Goal: Communication & Community: Answer question/provide support

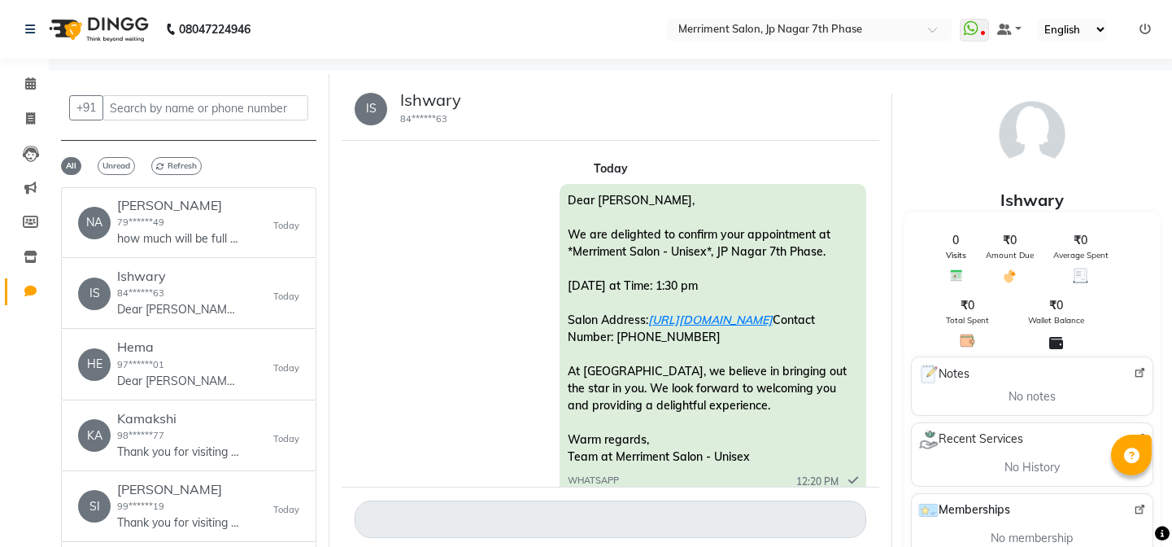
select select "100"
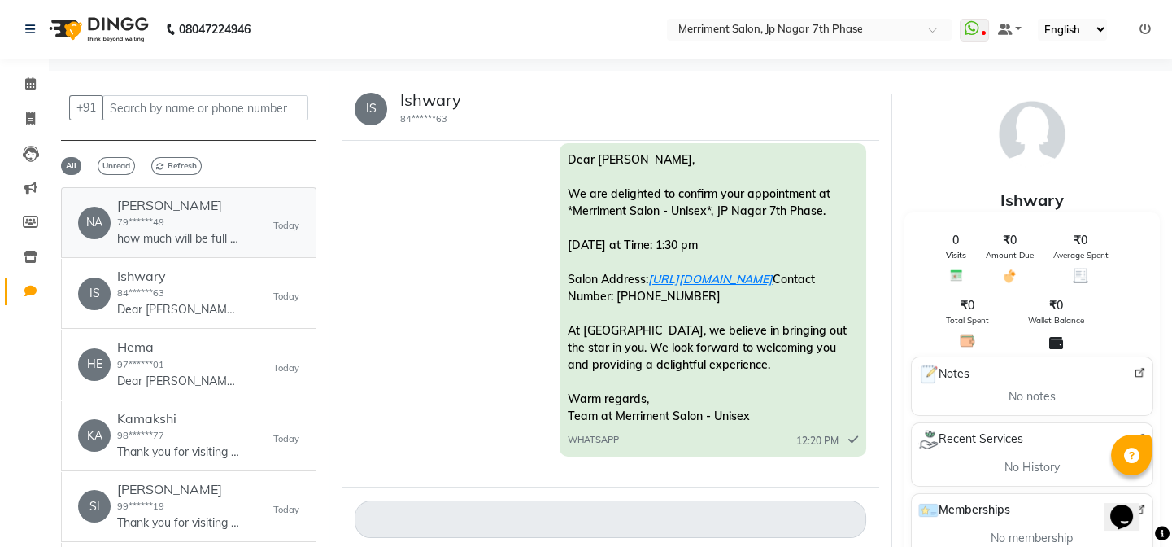
click at [273, 230] on small "Today" at bounding box center [286, 226] width 26 height 14
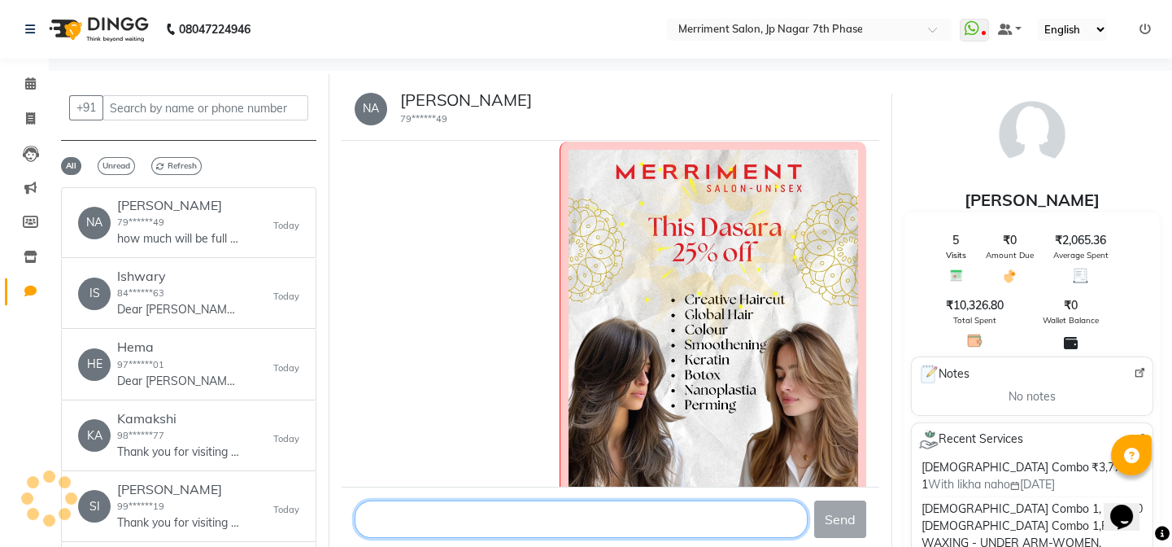
click at [483, 500] on textarea "To enrich screen reader interactions, please activate Accessibility in Grammarl…" at bounding box center [581, 518] width 453 height 37
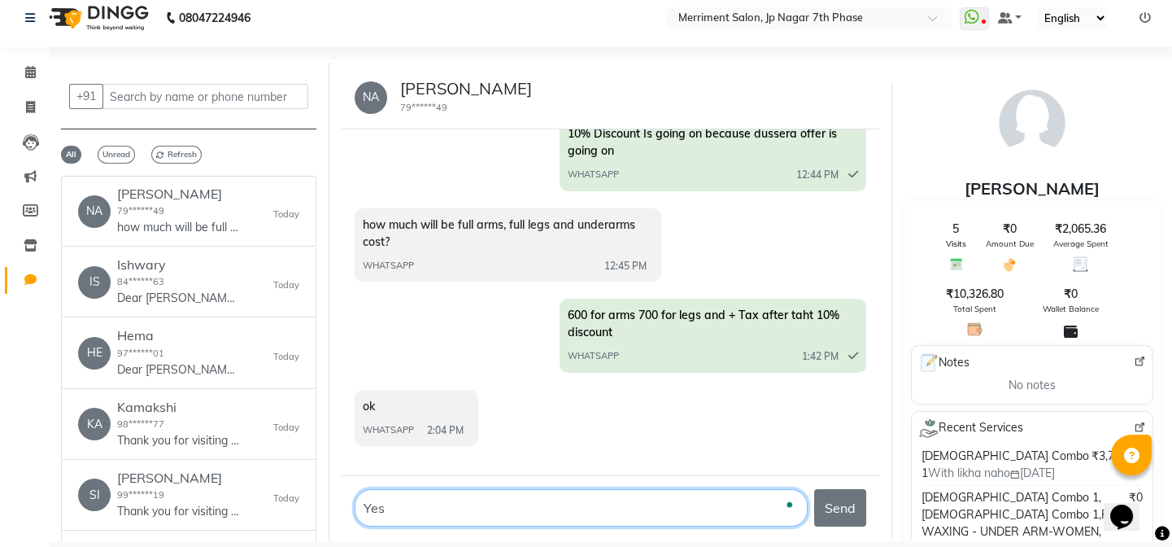
type textarea "Yes"
type textarea "Shal"
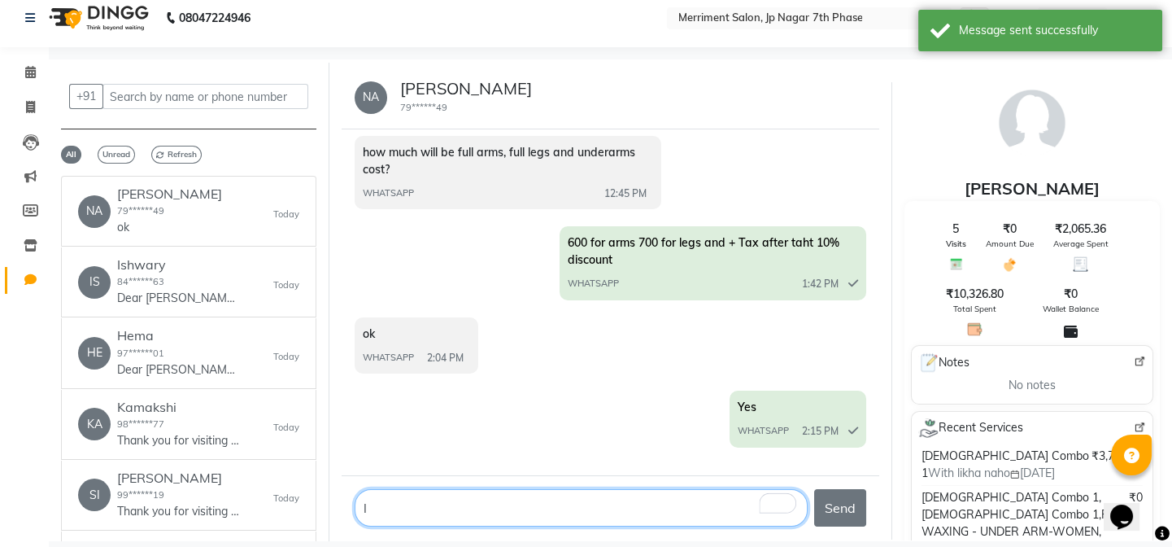
scroll to position [2026, 0]
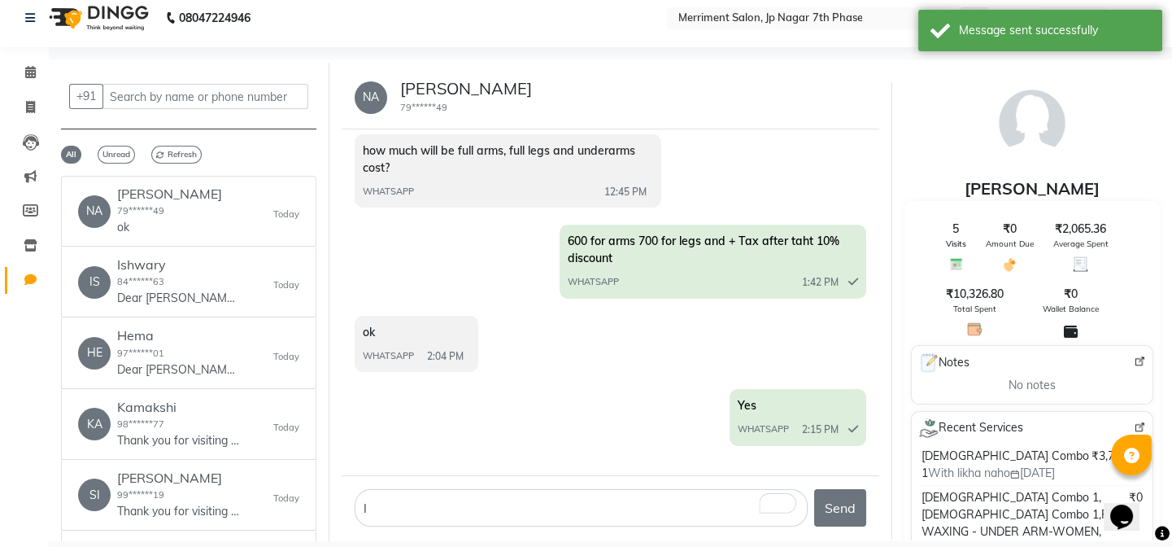
click at [403, 525] on div "Send" at bounding box center [611, 507] width 538 height 64
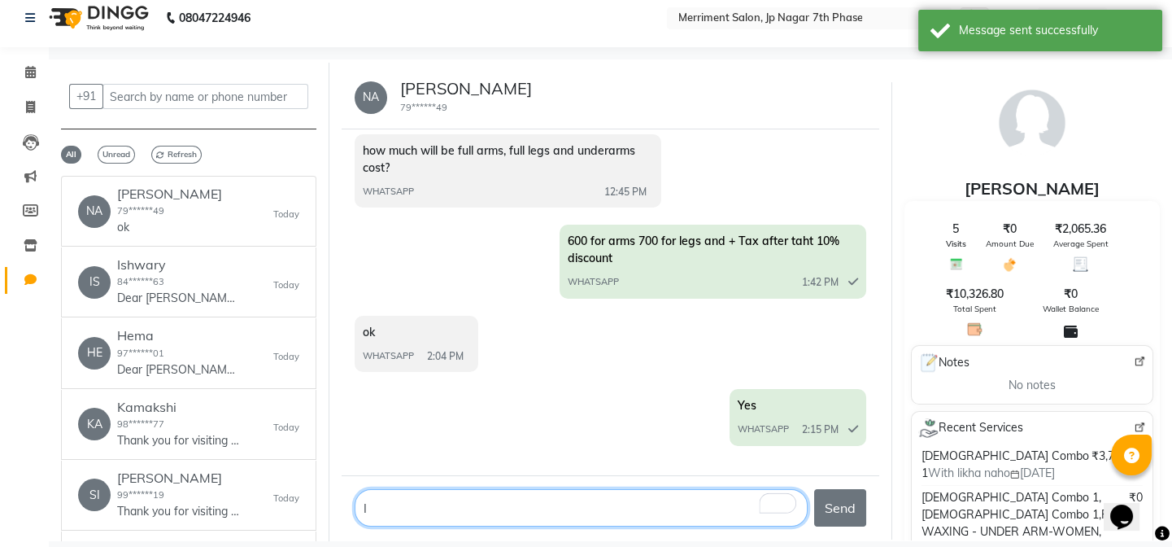
click at [399, 506] on textarea "To enrich screen reader interactions, please activate Accessibility in Grammarl…" at bounding box center [581, 507] width 453 height 37
type textarea "l"
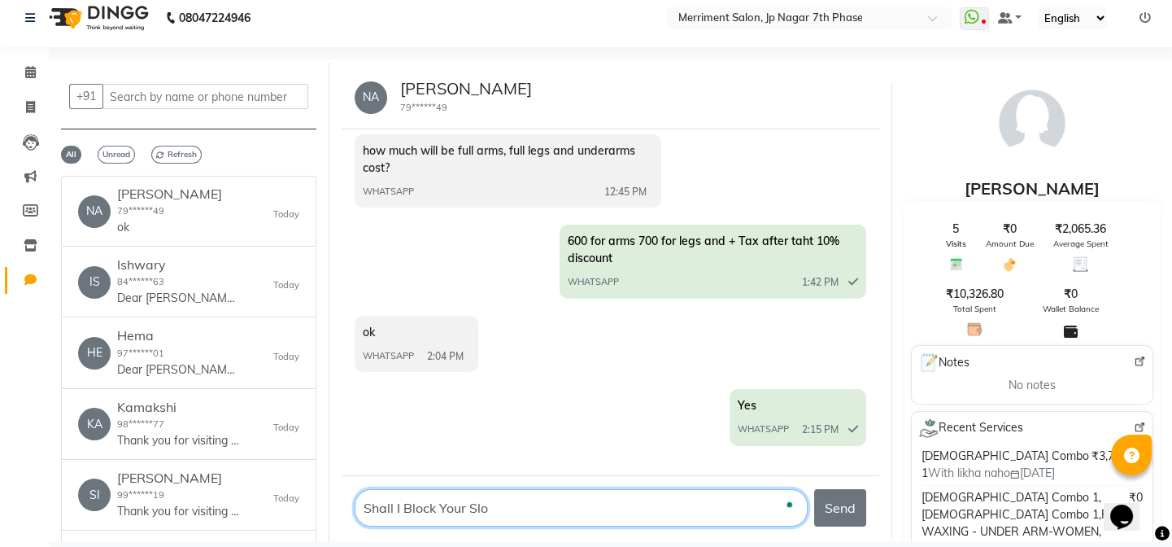
type textarea "Shall I Block Your Slot"
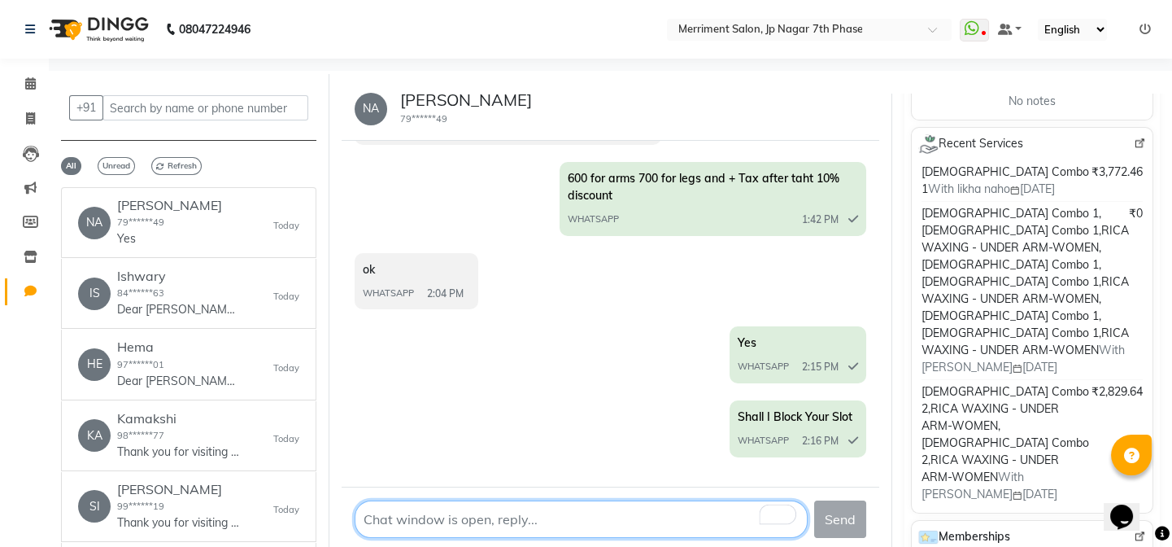
scroll to position [11, 0]
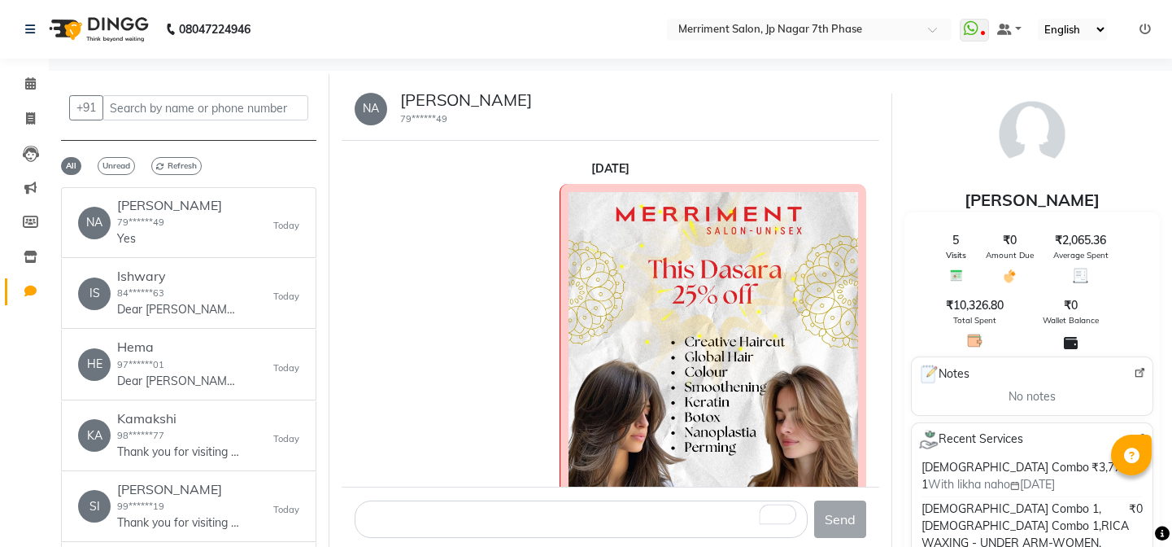
select select "100"
click at [96, 207] on div "NA" at bounding box center [94, 223] width 33 height 33
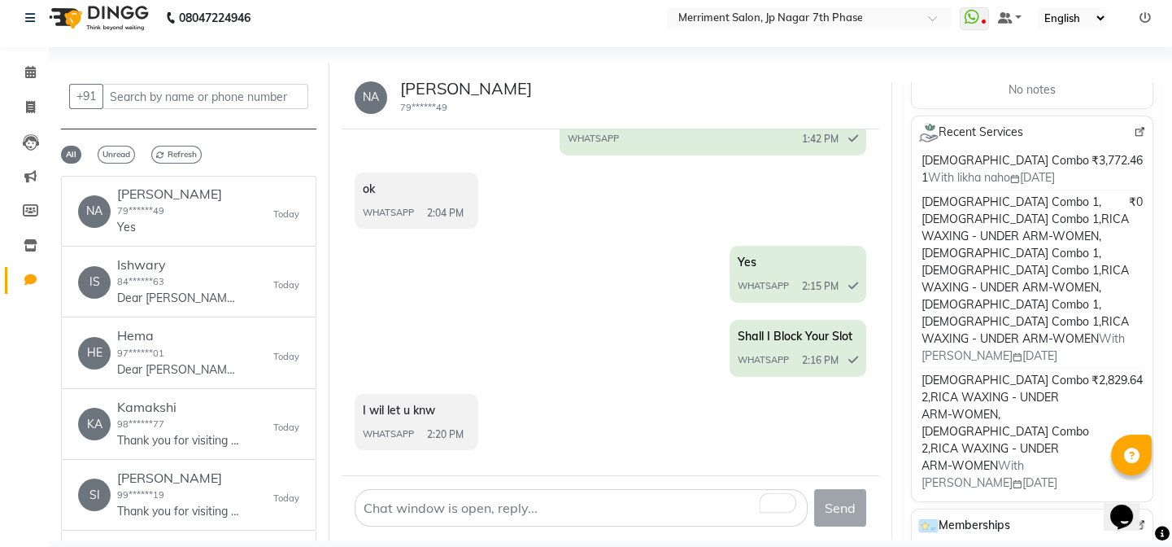
scroll to position [2173, 0]
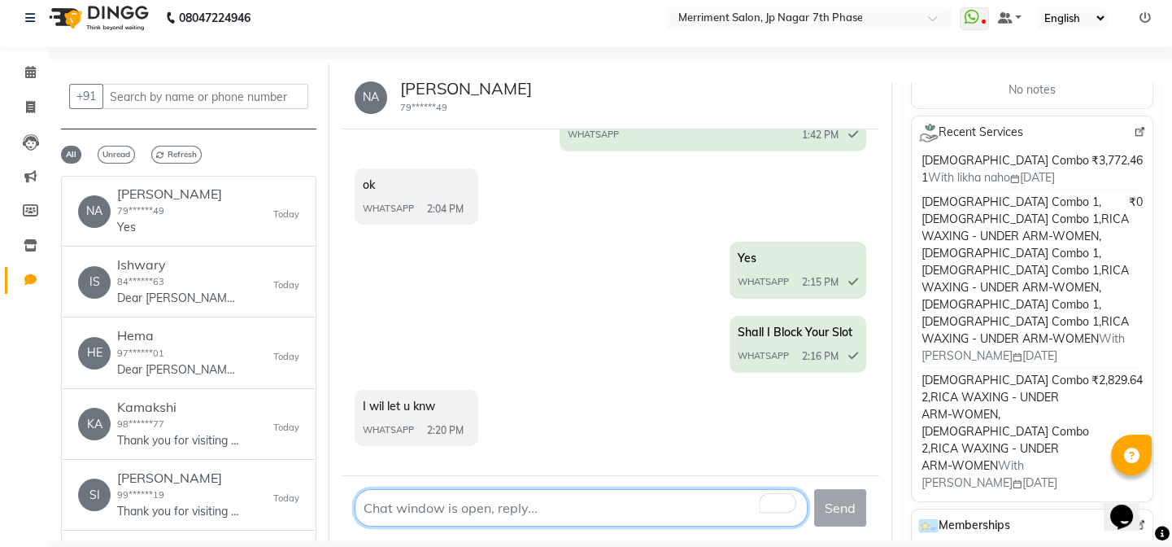
click at [540, 505] on textarea "To enrich screen reader interactions, please activate Accessibility in Grammarl…" at bounding box center [581, 507] width 453 height 37
type textarea "ok"
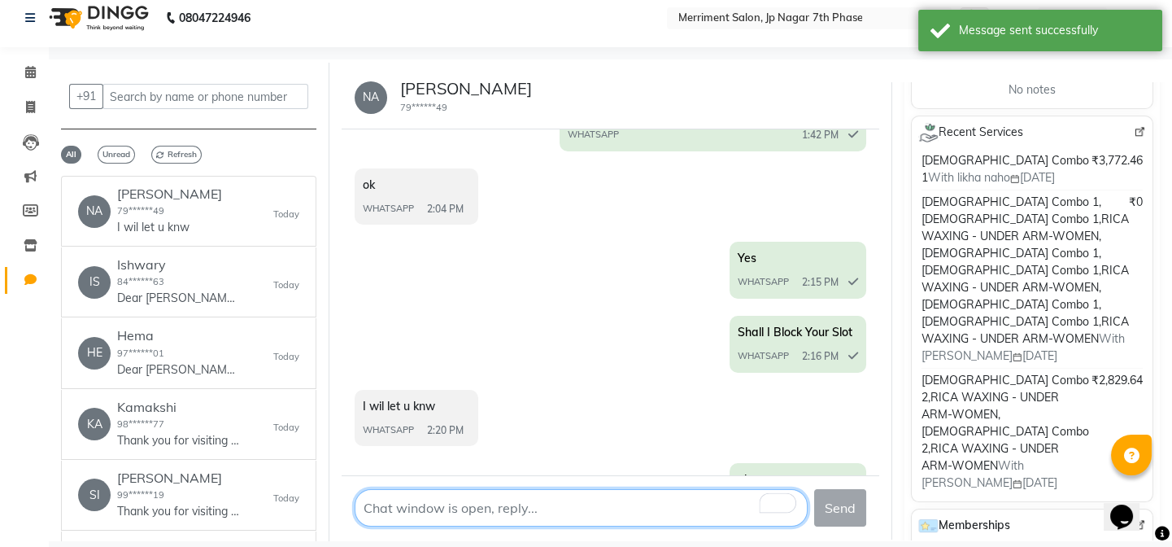
scroll to position [2221, 0]
